Goal: Find specific page/section: Find specific page/section

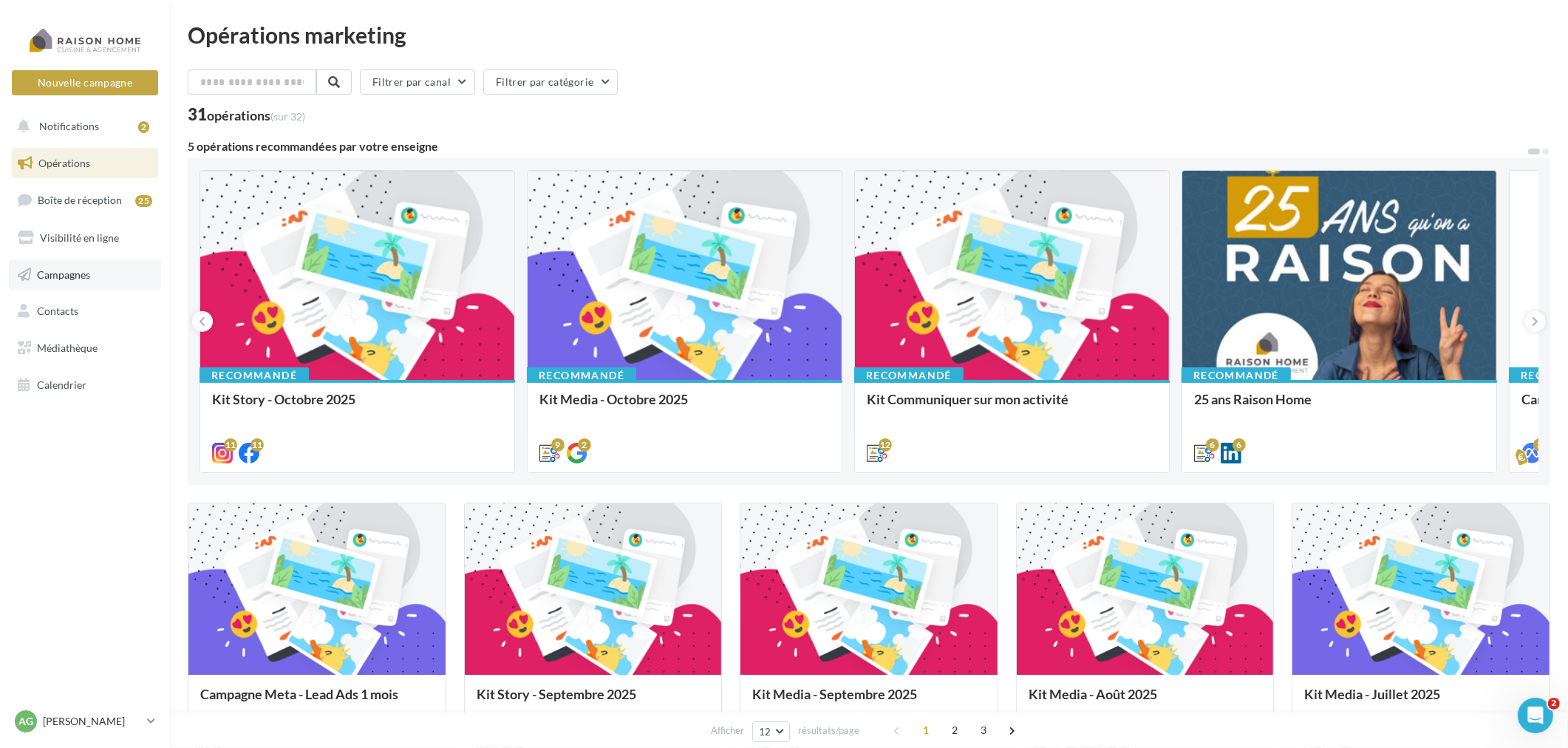
click at [74, 275] on span "Campagnes" at bounding box center [63, 274] width 53 height 12
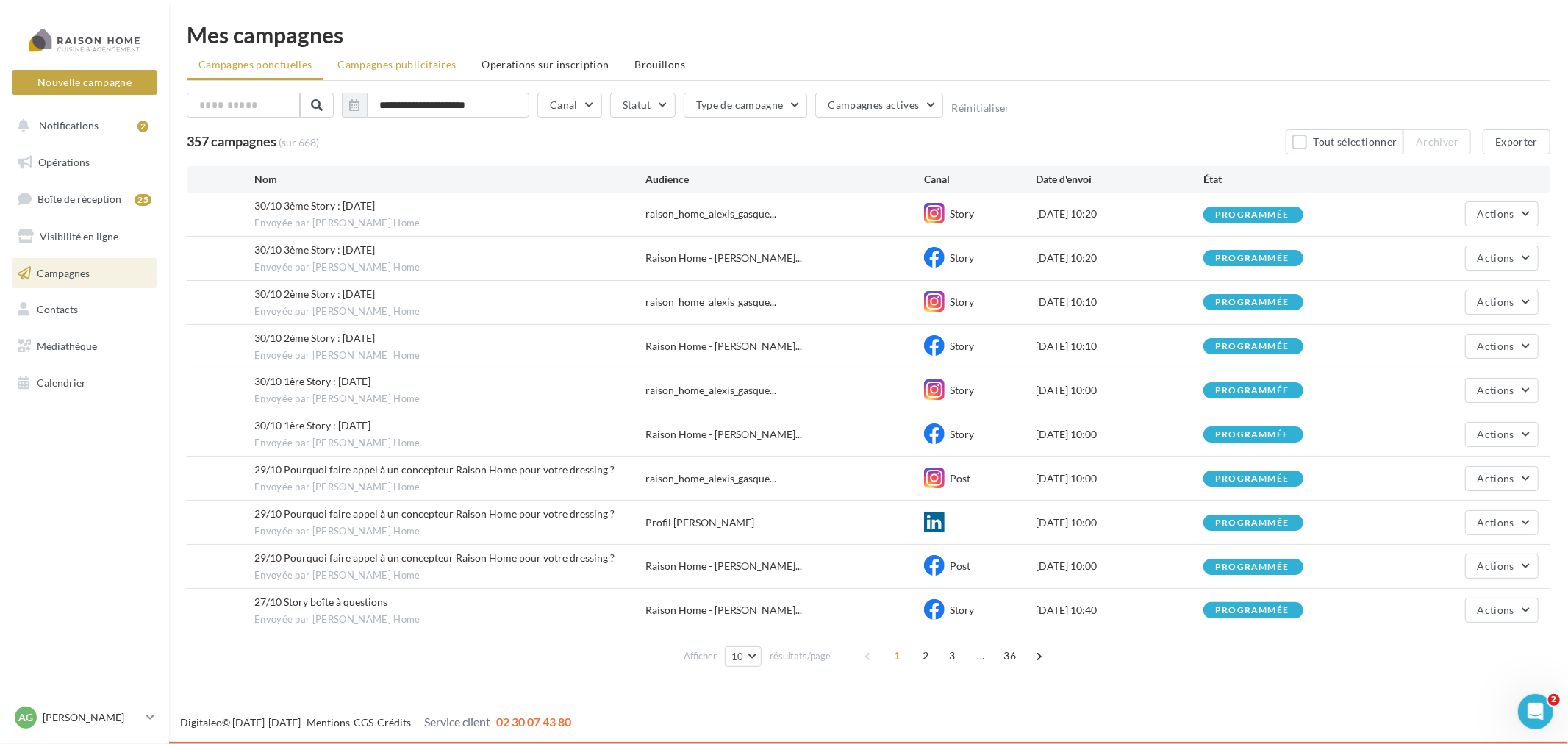
click at [398, 56] on li "Campagnes publicitaires" at bounding box center [396, 64] width 142 height 27
